Goal: Task Accomplishment & Management: Complete application form

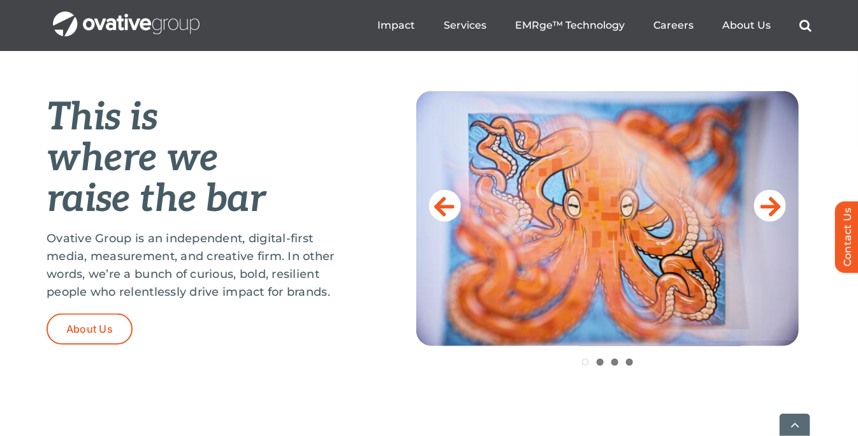
scroll to position [510, 0]
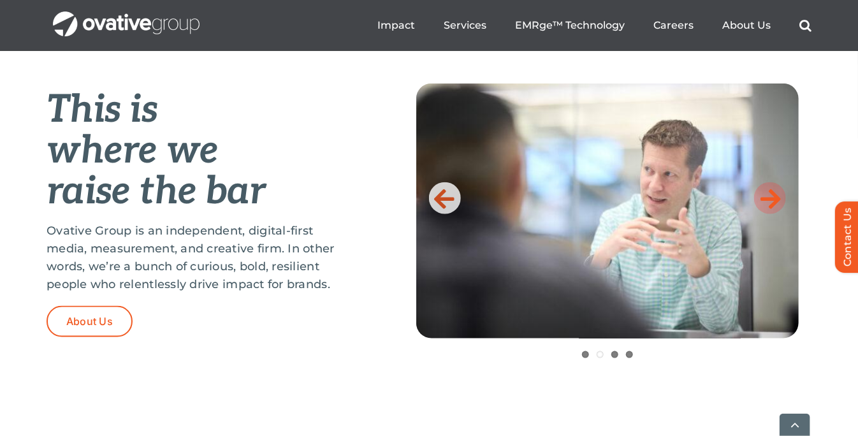
click at [763, 201] on icon at bounding box center [770, 197] width 20 height 25
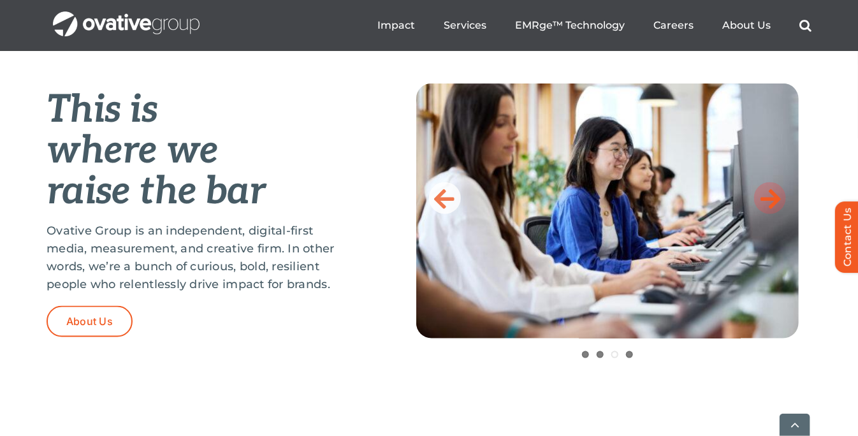
click at [766, 198] on icon at bounding box center [770, 197] width 20 height 25
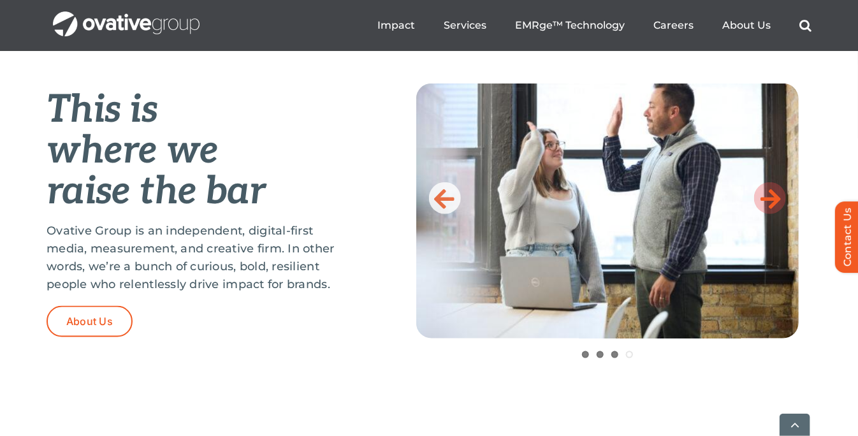
click at [766, 198] on icon at bounding box center [770, 197] width 20 height 25
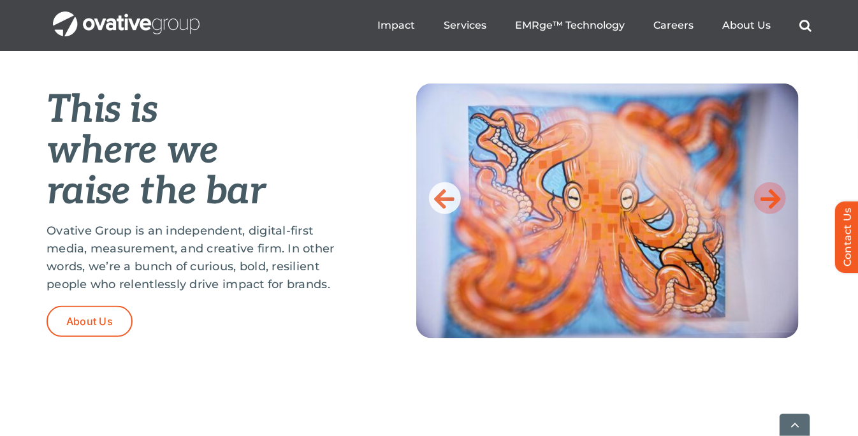
click at [766, 198] on icon at bounding box center [770, 197] width 20 height 25
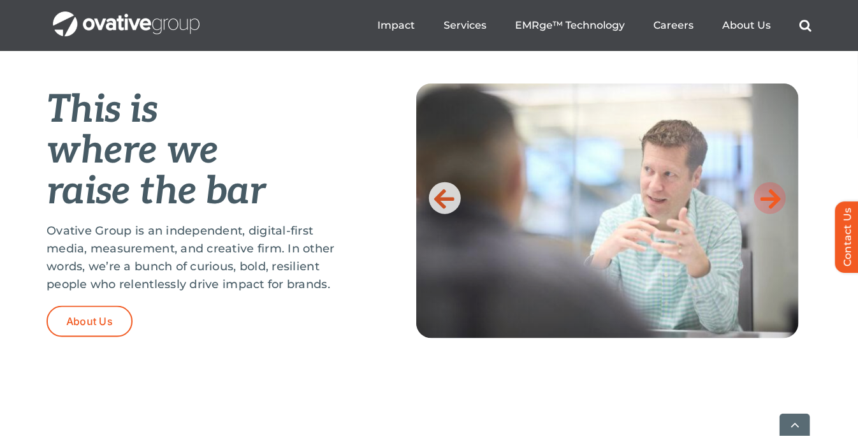
click at [766, 198] on icon at bounding box center [770, 197] width 20 height 25
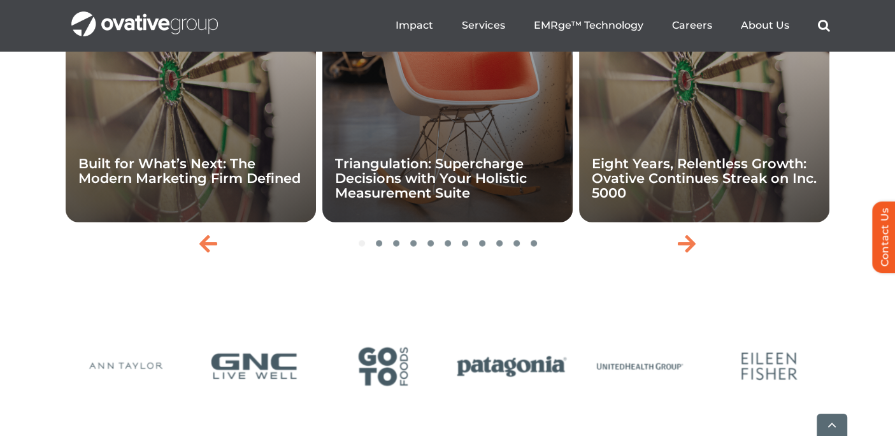
scroll to position [2867, 0]
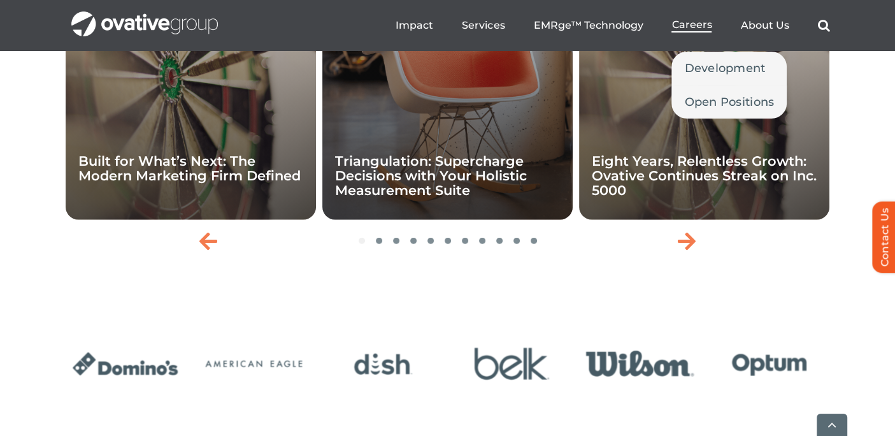
click at [679, 26] on span "Careers" at bounding box center [692, 24] width 40 height 13
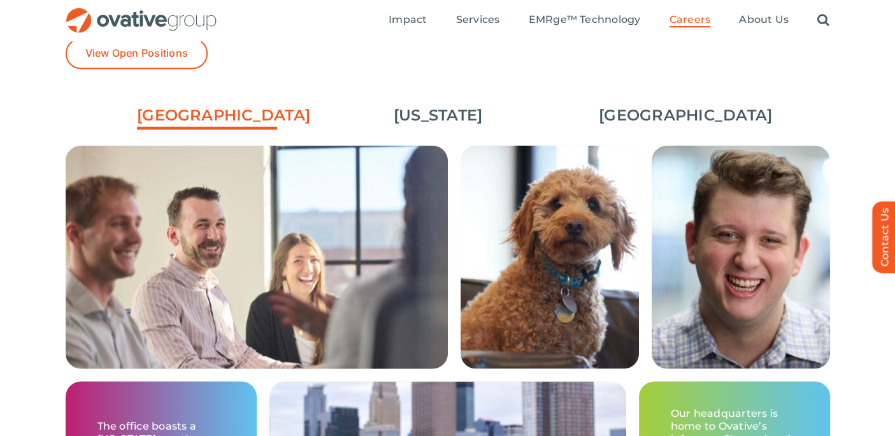
scroll to position [1911, 0]
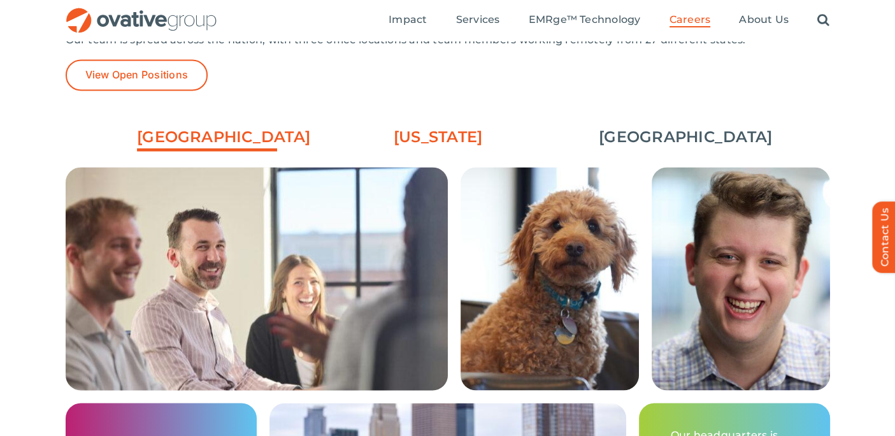
click at [456, 137] on link "[US_STATE]" at bounding box center [438, 137] width 140 height 22
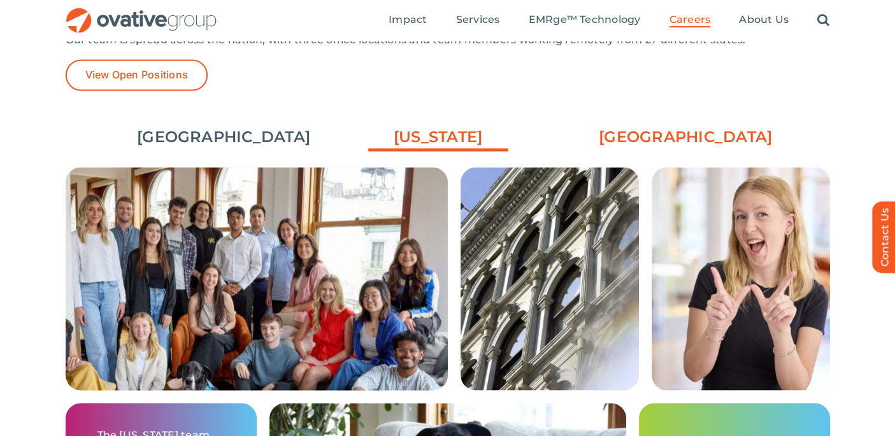
click at [661, 136] on link "[GEOGRAPHIC_DATA]" at bounding box center [669, 137] width 140 height 22
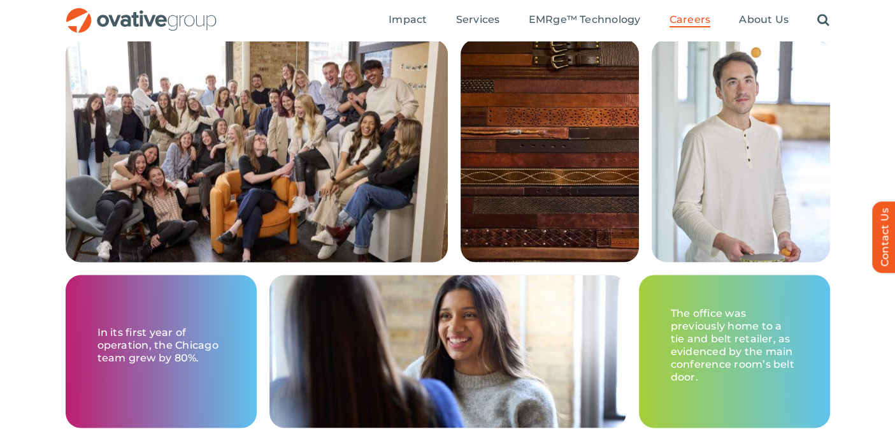
scroll to position [2039, 0]
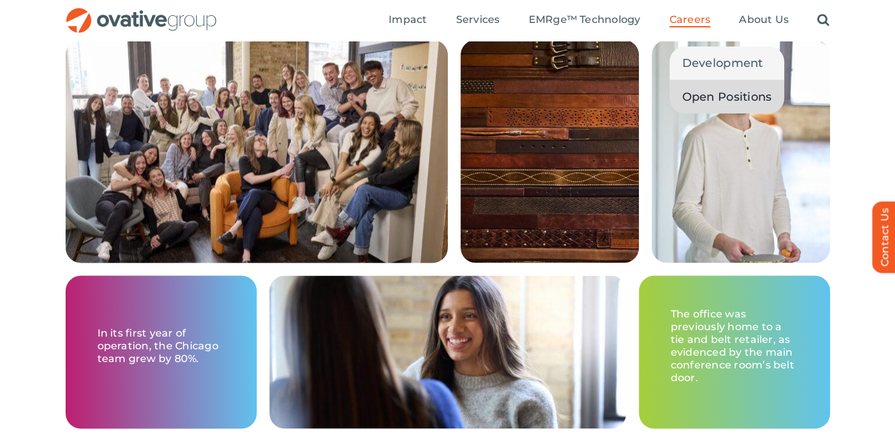
click at [711, 104] on span "Open Positions" at bounding box center [727, 97] width 90 height 18
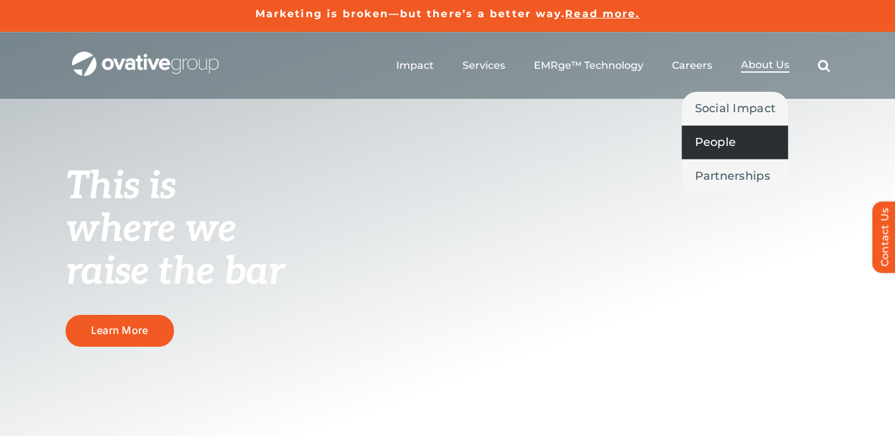
click at [727, 147] on span "People" at bounding box center [714, 142] width 41 height 18
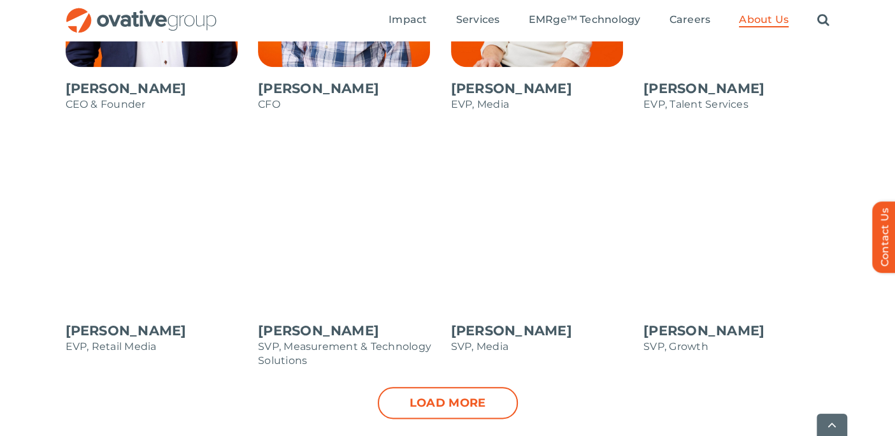
scroll to position [1274, 0]
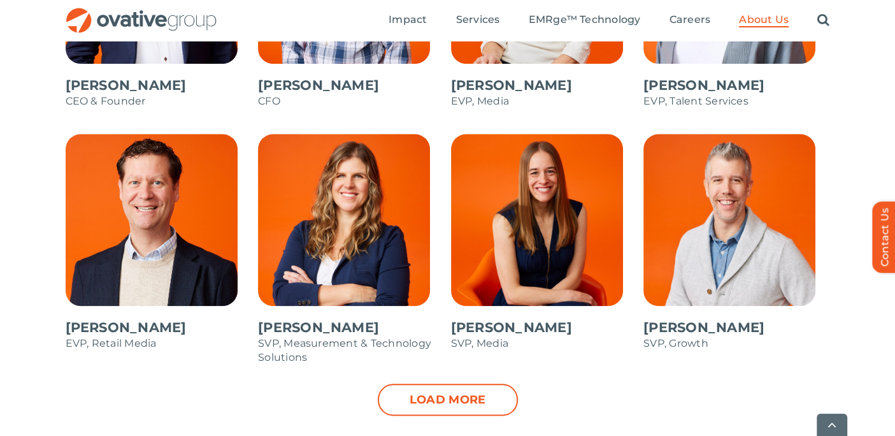
click at [449, 397] on link "Load more" at bounding box center [448, 400] width 140 height 32
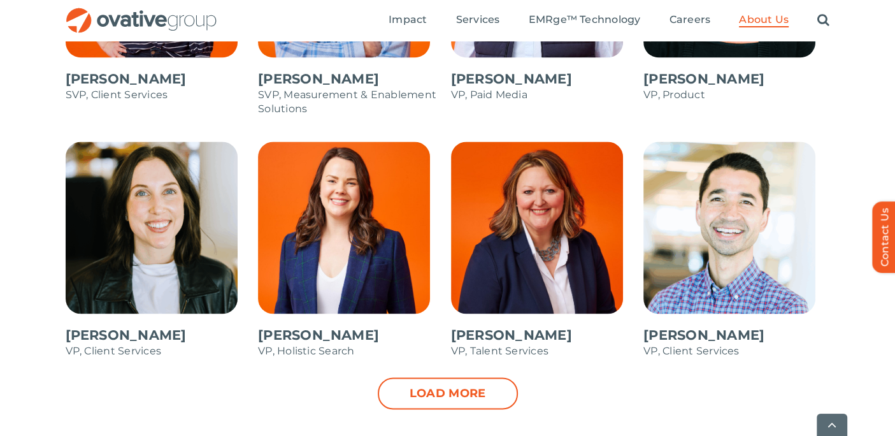
scroll to position [1784, 0]
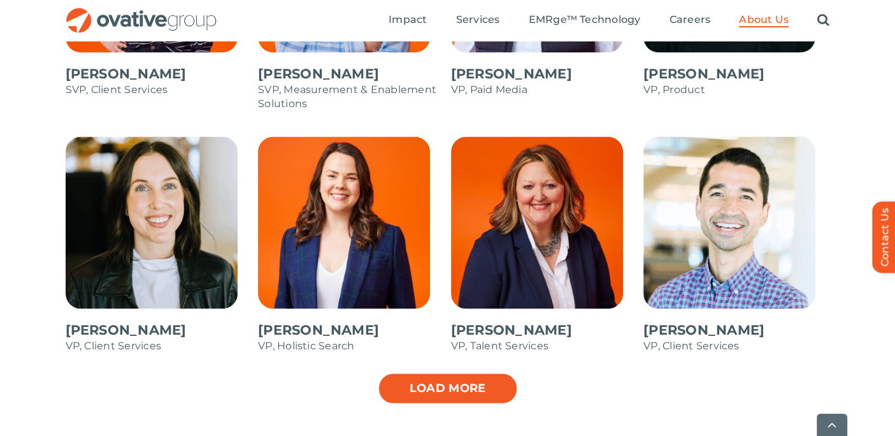
click at [477, 392] on link "Load more" at bounding box center [448, 388] width 140 height 32
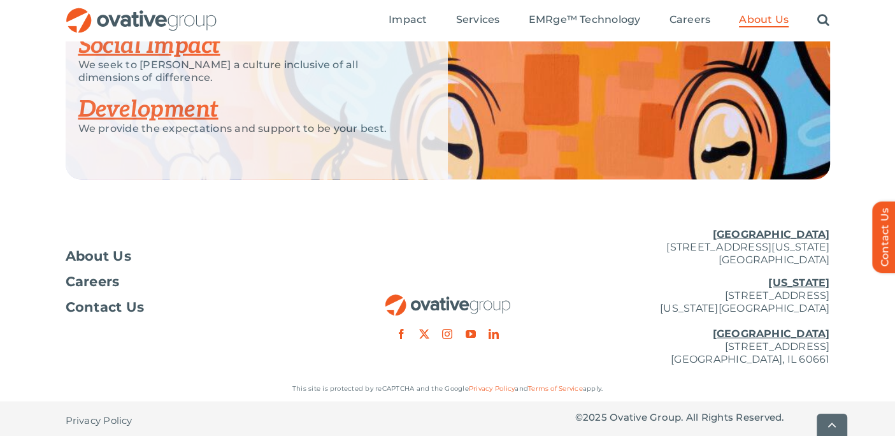
scroll to position [2515, 0]
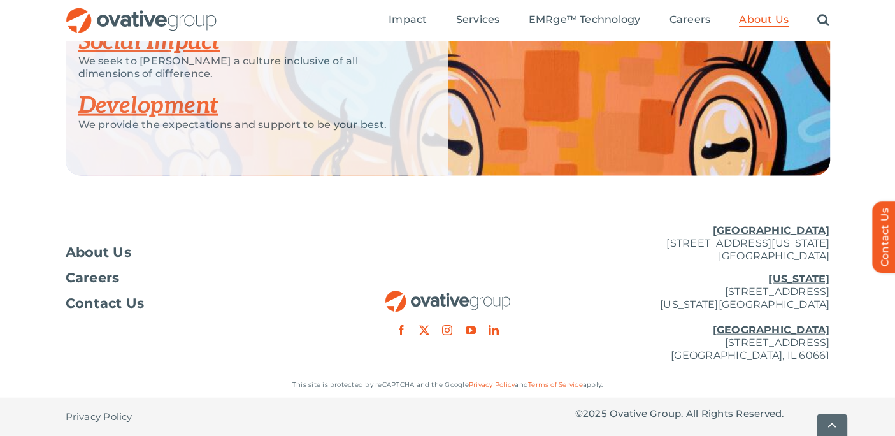
click at [160, 101] on link "Development" at bounding box center [148, 106] width 140 height 28
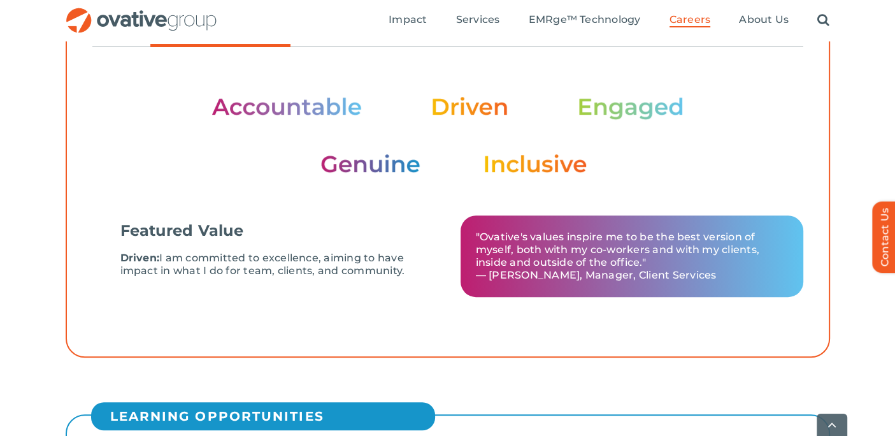
scroll to position [510, 0]
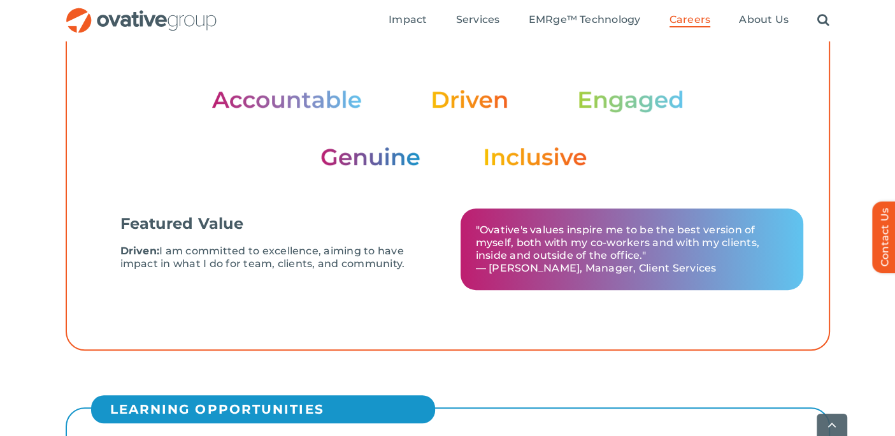
click at [638, 97] on img at bounding box center [448, 128] width 473 height 80
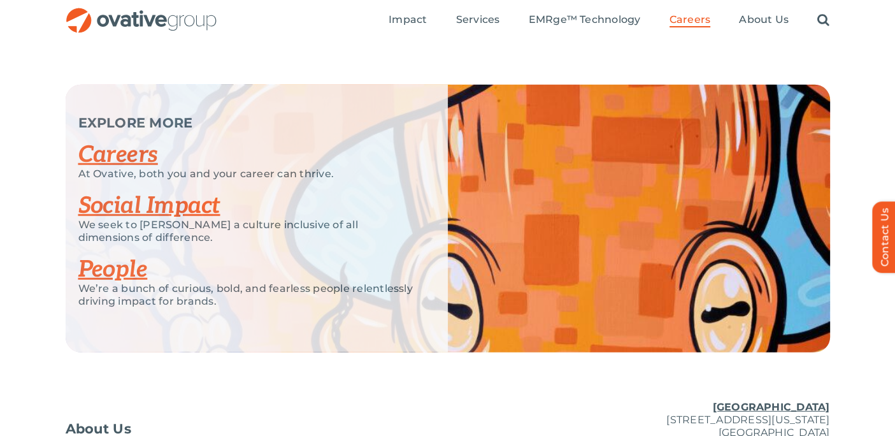
scroll to position [2994, 0]
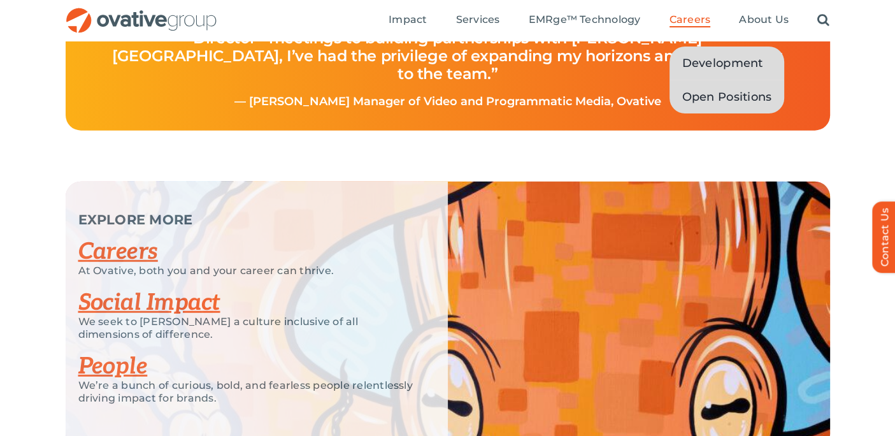
click at [719, 94] on span "Open Positions" at bounding box center [727, 97] width 90 height 18
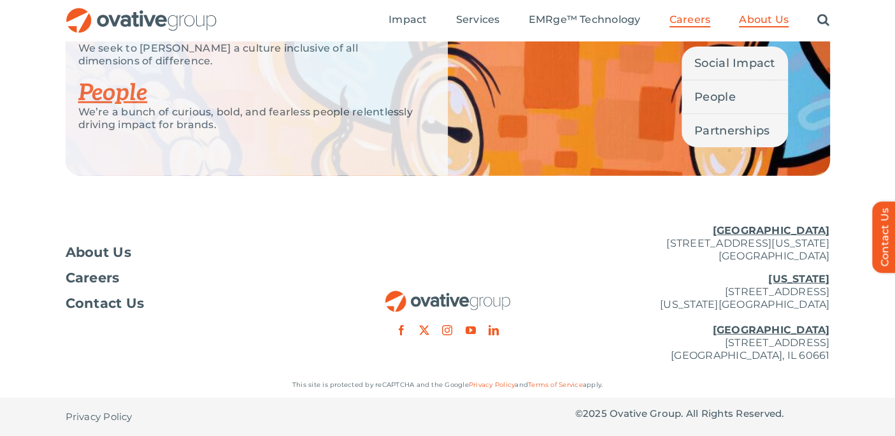
click at [774, 17] on span "About Us" at bounding box center [764, 19] width 50 height 13
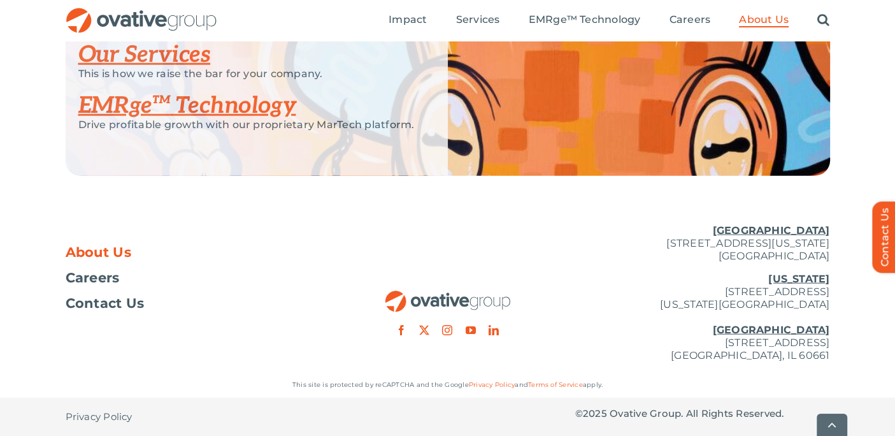
scroll to position [2842, 0]
click at [113, 250] on span "About Us" at bounding box center [99, 252] width 66 height 13
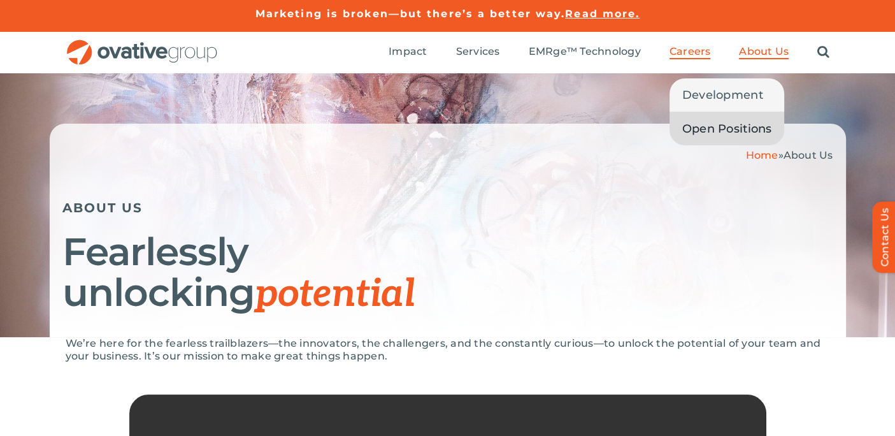
click at [701, 129] on span "Open Positions" at bounding box center [727, 129] width 90 height 18
